Goal: Navigation & Orientation: Find specific page/section

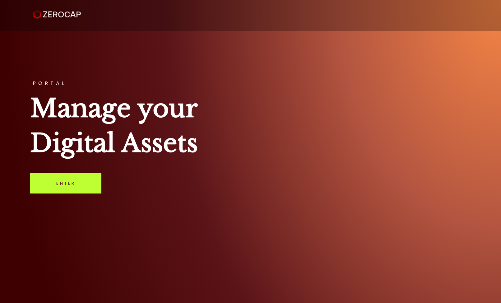
click at [58, 188] on link "Enter" at bounding box center [65, 183] width 71 height 21
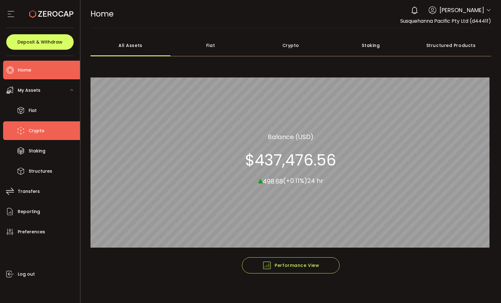
click at [31, 129] on span "Crypto" at bounding box center [37, 130] width 16 height 9
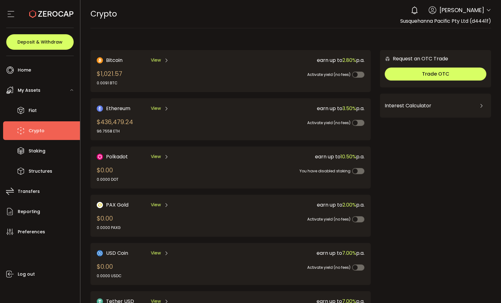
click at [26, 129] on li "Crypto" at bounding box center [41, 130] width 77 height 19
click at [27, 69] on span "Home" at bounding box center [24, 70] width 13 height 9
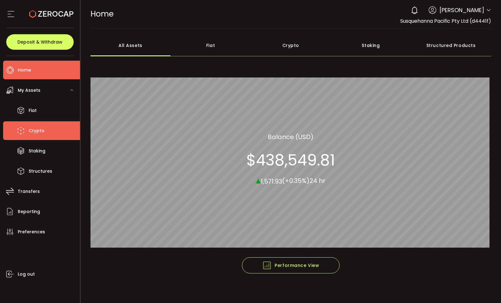
click at [33, 131] on span "Crypto" at bounding box center [37, 130] width 16 height 9
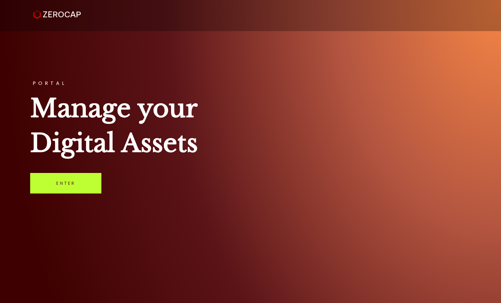
click at [65, 185] on link "Enter" at bounding box center [65, 183] width 71 height 21
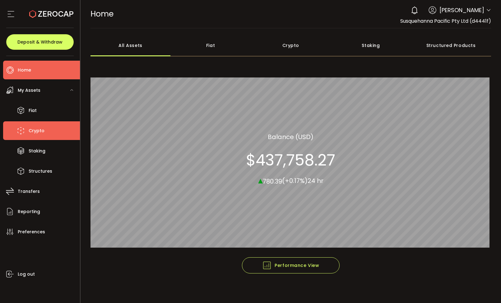
click at [40, 128] on span "Crypto" at bounding box center [37, 130] width 16 height 9
